Goal: Check status: Check status

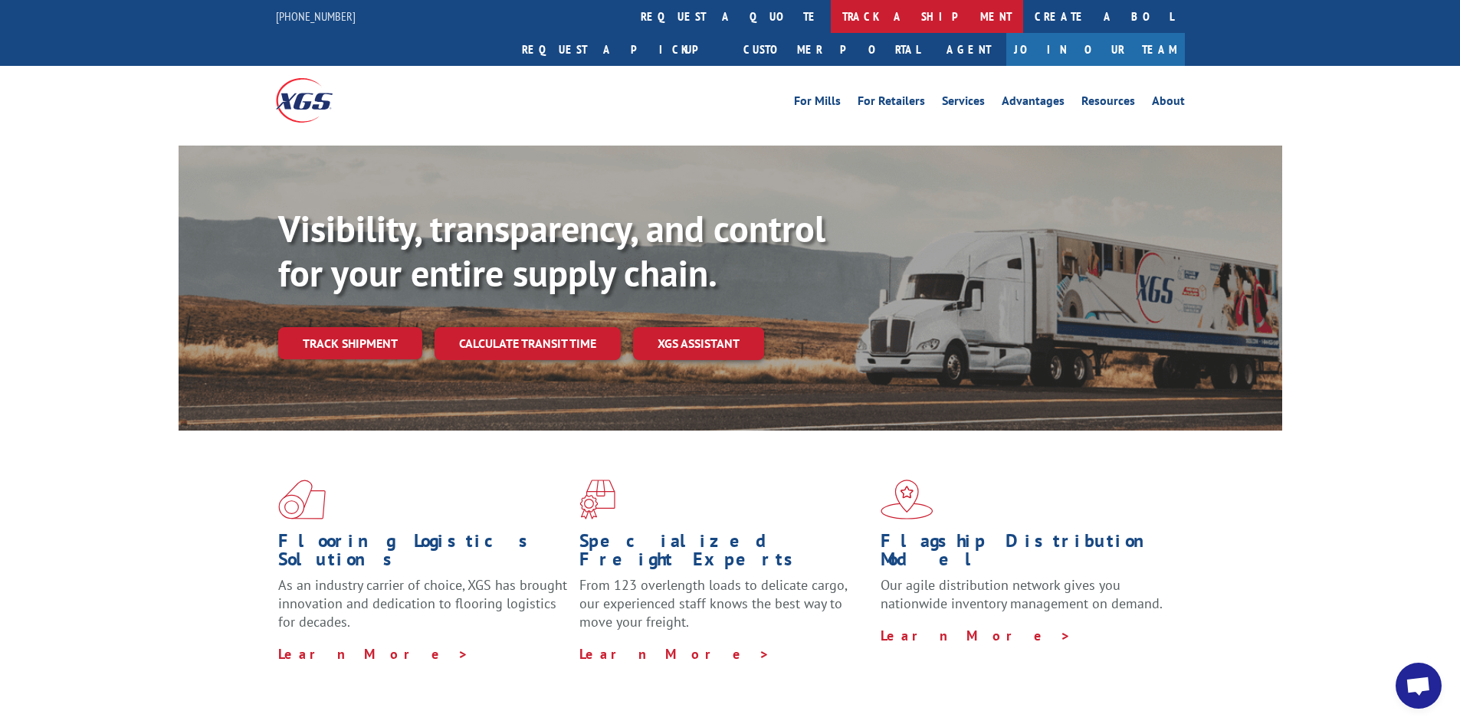
click at [831, 12] on link "track a shipment" at bounding box center [927, 16] width 192 height 33
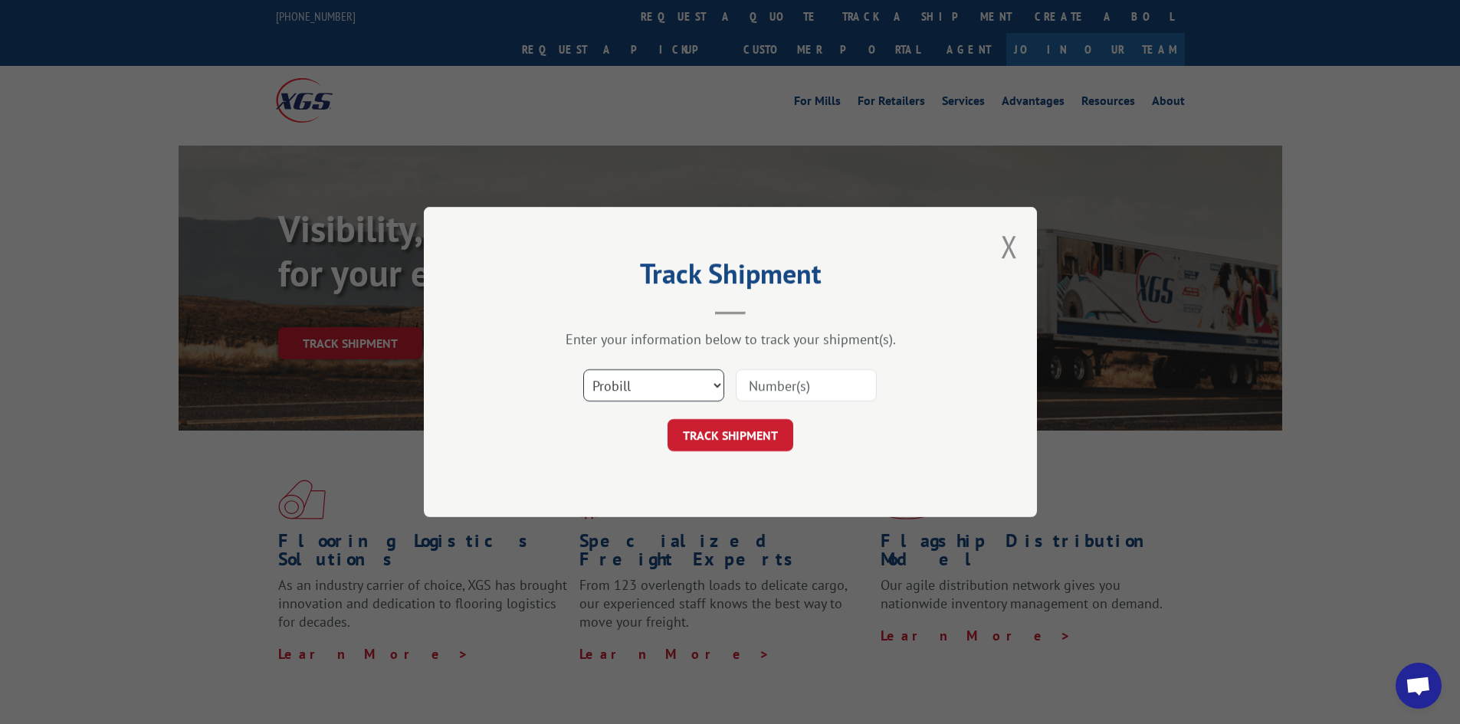
click at [717, 386] on select "Select category... Probill BOL PO" at bounding box center [653, 385] width 141 height 32
select select "po"
click at [583, 369] on select "Select category... Probill BOL PO" at bounding box center [653, 385] width 141 height 32
click at [769, 380] on input at bounding box center [806, 385] width 141 height 32
click at [714, 385] on select "Select category... Probill BOL PO" at bounding box center [653, 385] width 141 height 32
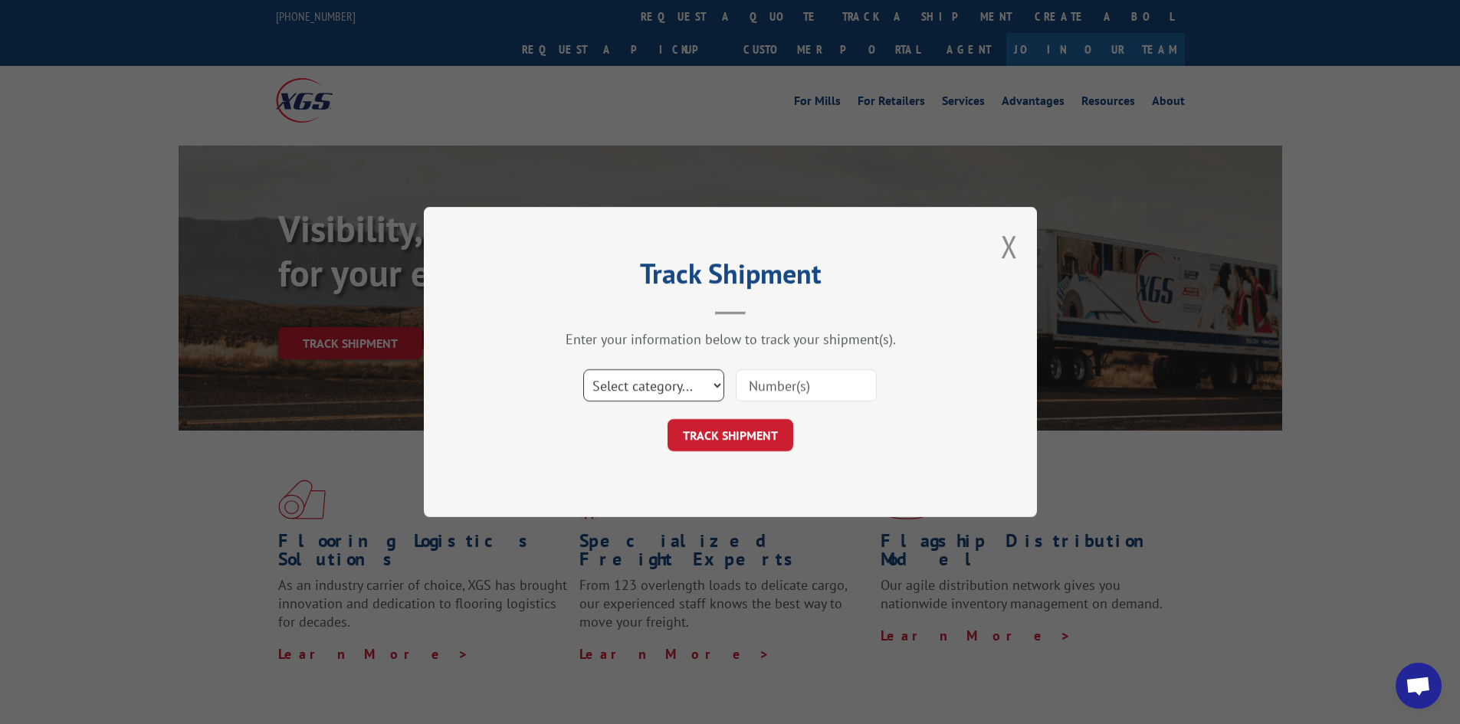
click at [583, 369] on select "Select category... Probill BOL PO" at bounding box center [653, 385] width 141 height 32
click at [720, 389] on select "Select category... Probill BOL PO" at bounding box center [653, 385] width 141 height 32
click at [1006, 245] on button "Close modal" at bounding box center [1009, 246] width 17 height 41
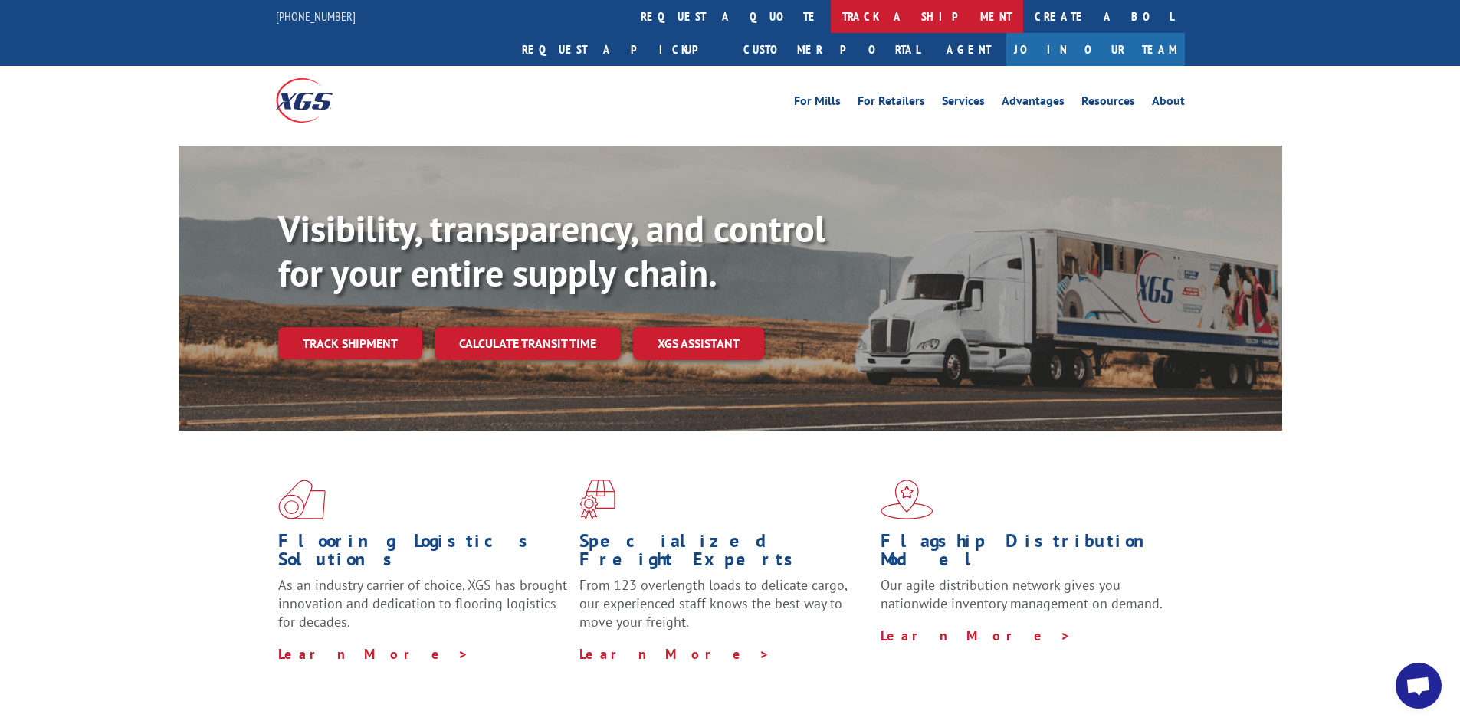
click at [831, 14] on link "track a shipment" at bounding box center [927, 16] width 192 height 33
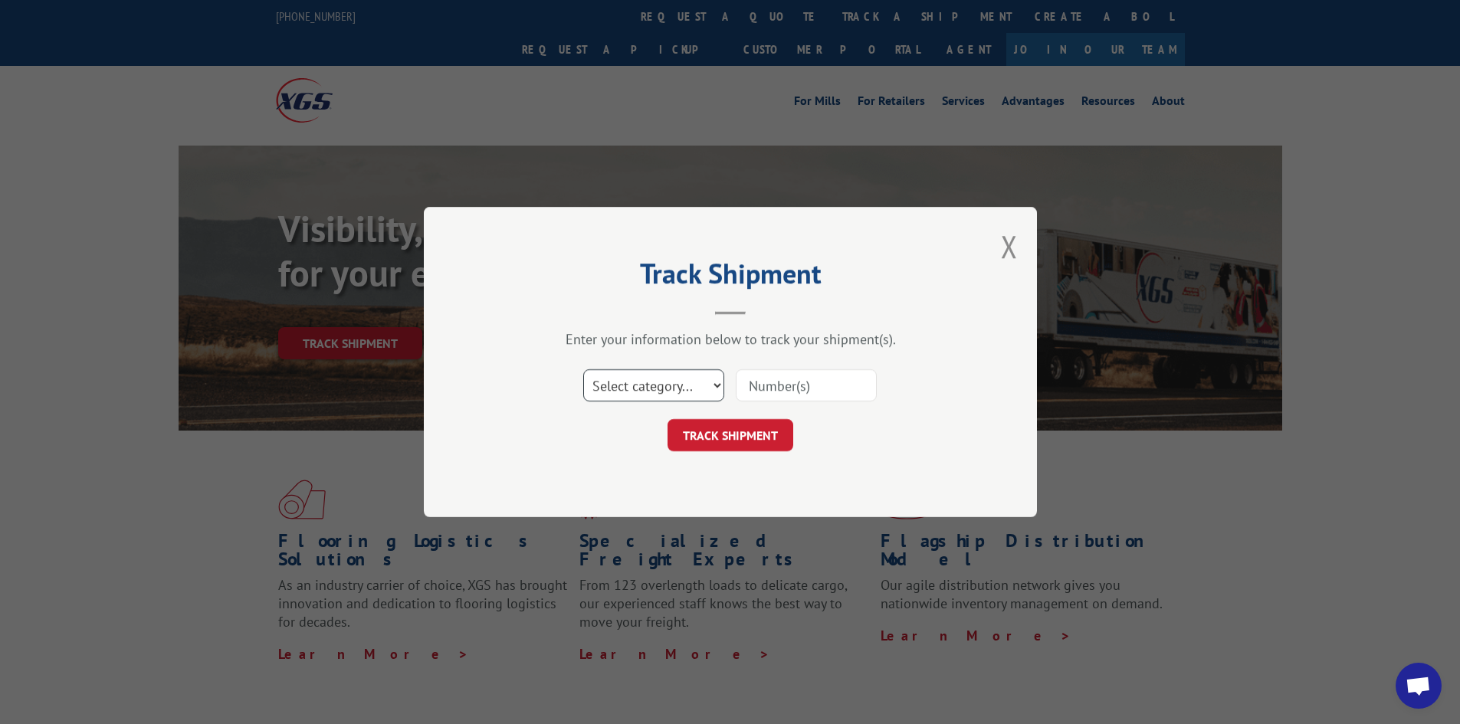
click at [716, 389] on select "Select category... Probill BOL PO" at bounding box center [653, 385] width 141 height 32
select select "po"
click at [583, 369] on select "Select category... Probill BOL PO" at bounding box center [653, 385] width 141 height 32
click at [792, 391] on input at bounding box center [806, 385] width 141 height 32
type input "48508452"
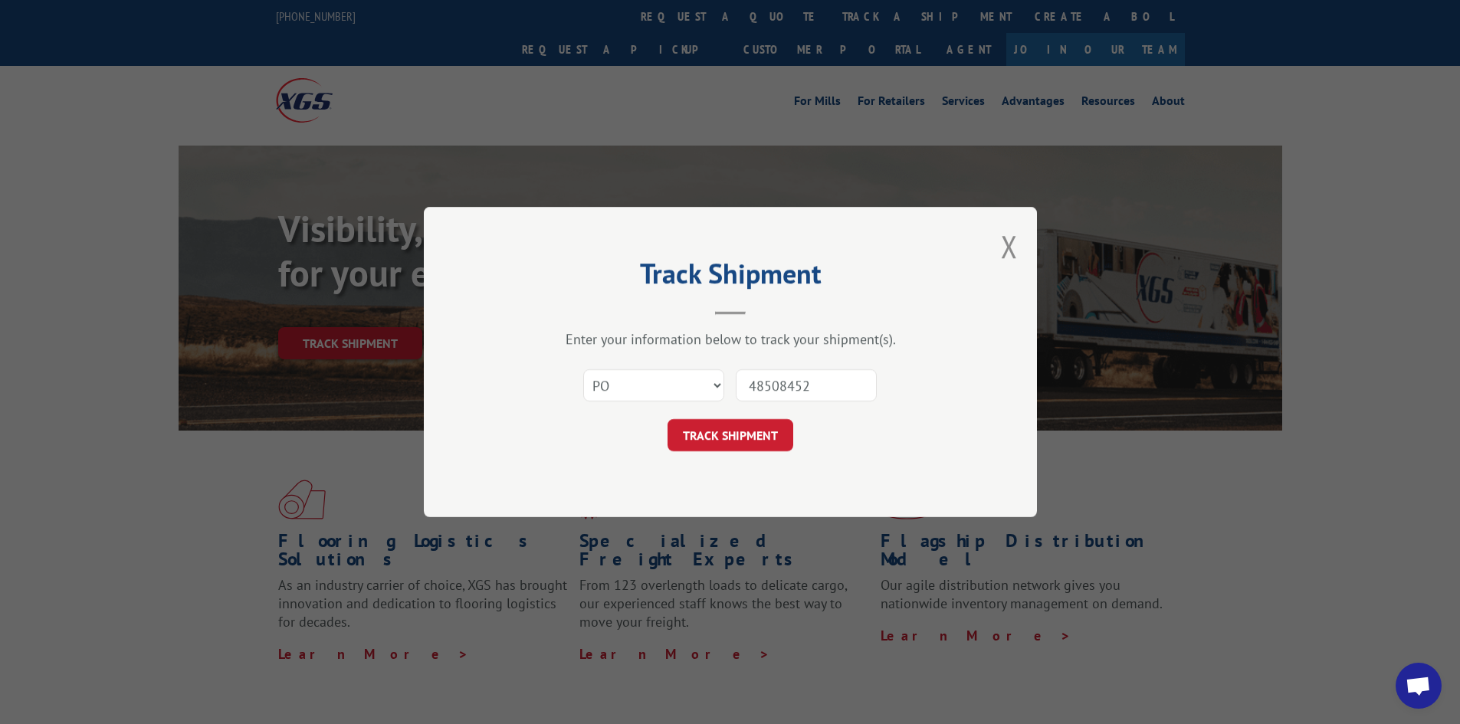
click at [668, 419] on button "TRACK SHIPMENT" at bounding box center [731, 435] width 126 height 32
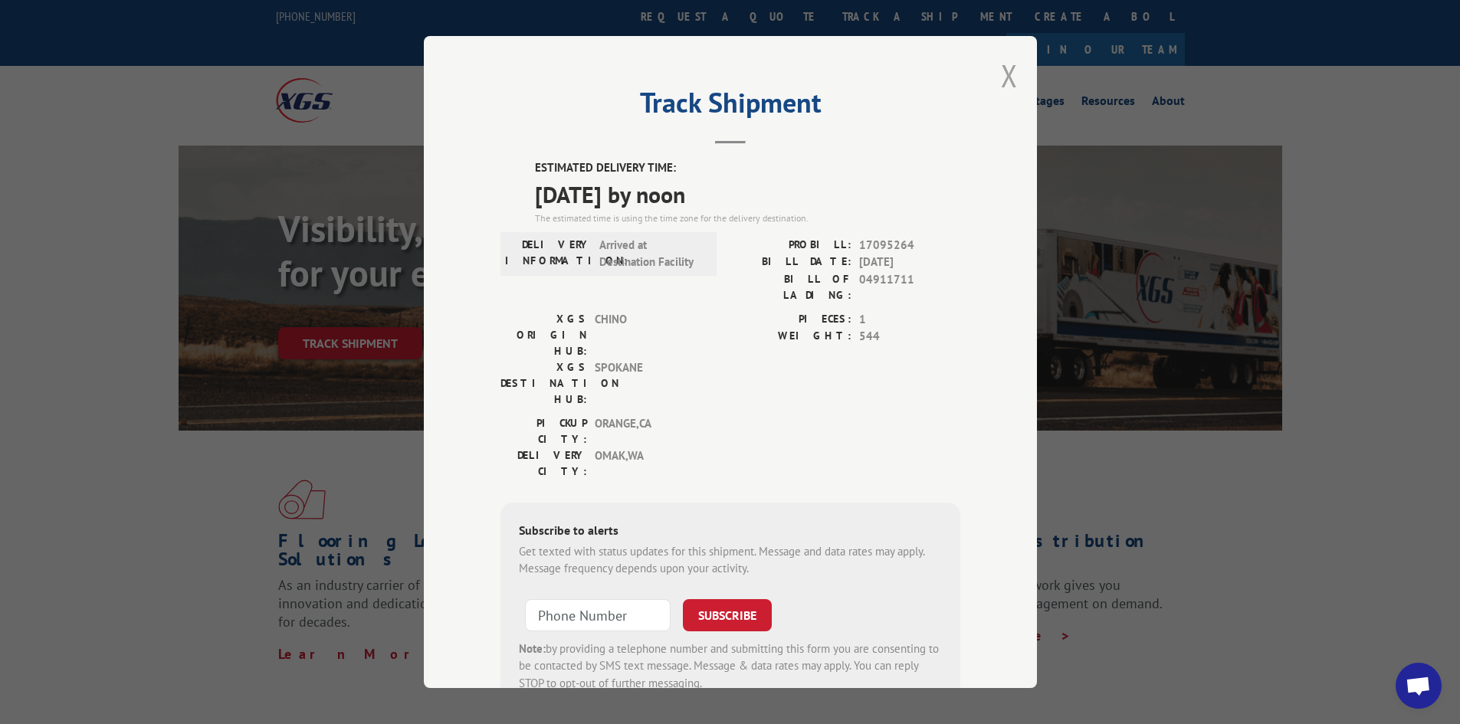
click at [1001, 73] on button "Close modal" at bounding box center [1009, 75] width 17 height 41
